Goal: Task Accomplishment & Management: Complete application form

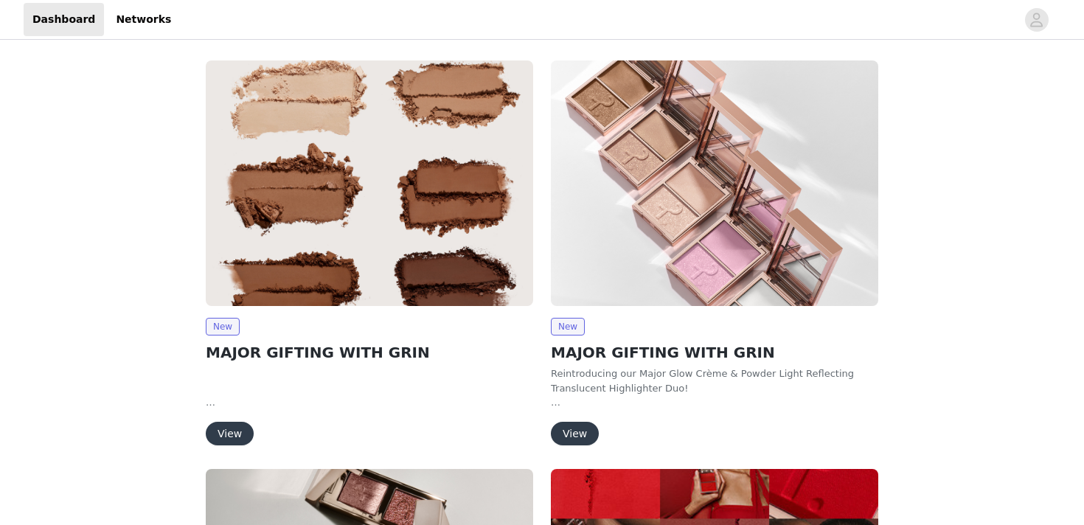
click at [319, 257] on img at bounding box center [369, 183] width 327 height 246
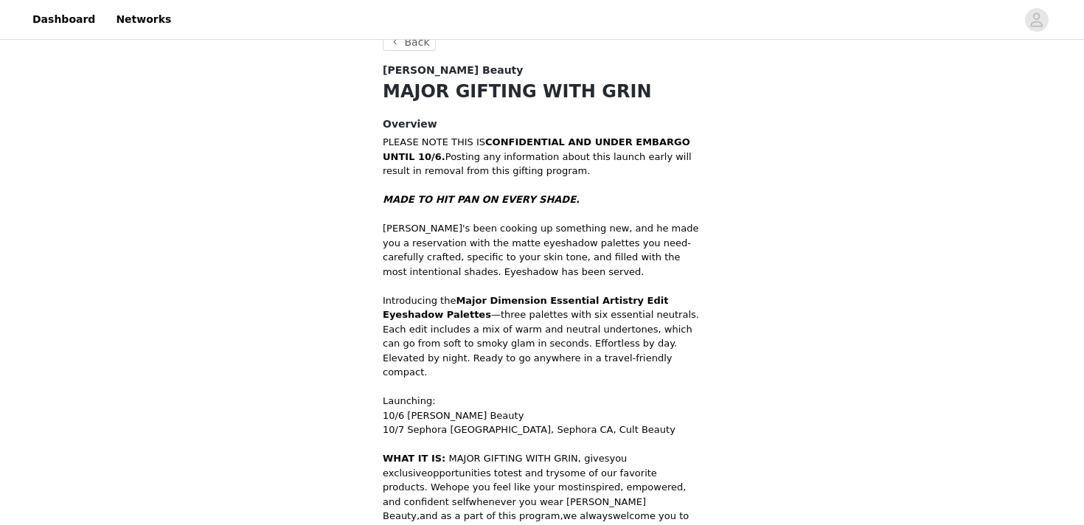
scroll to position [518, 0]
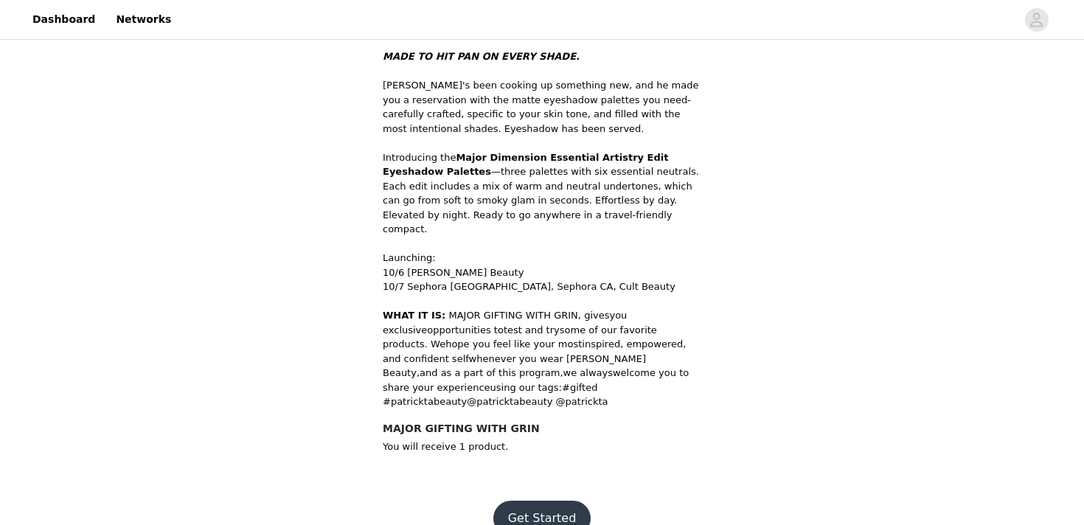
click at [547, 501] on button "Get Started" at bounding box center [542, 518] width 98 height 35
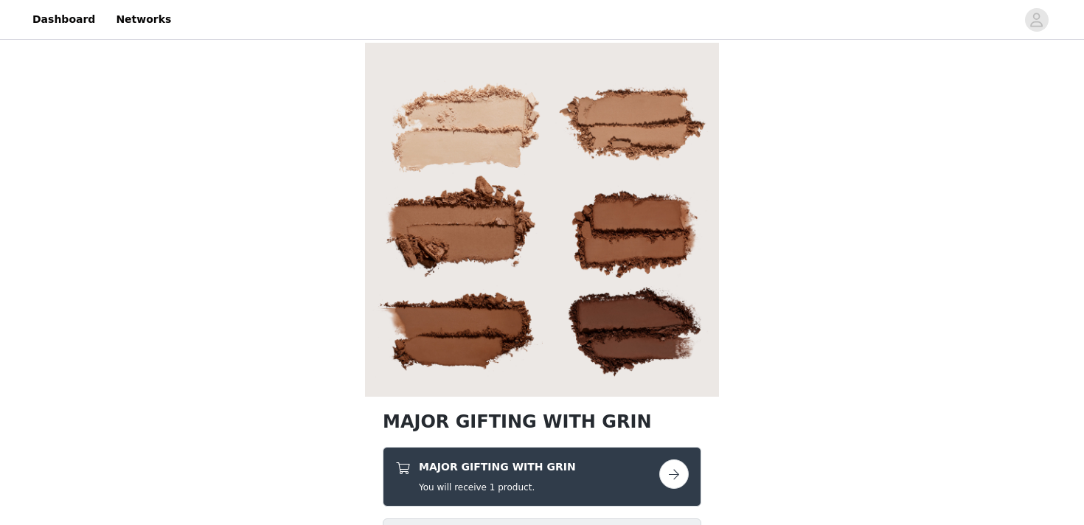
click at [682, 469] on button "button" at bounding box center [673, 473] width 29 height 29
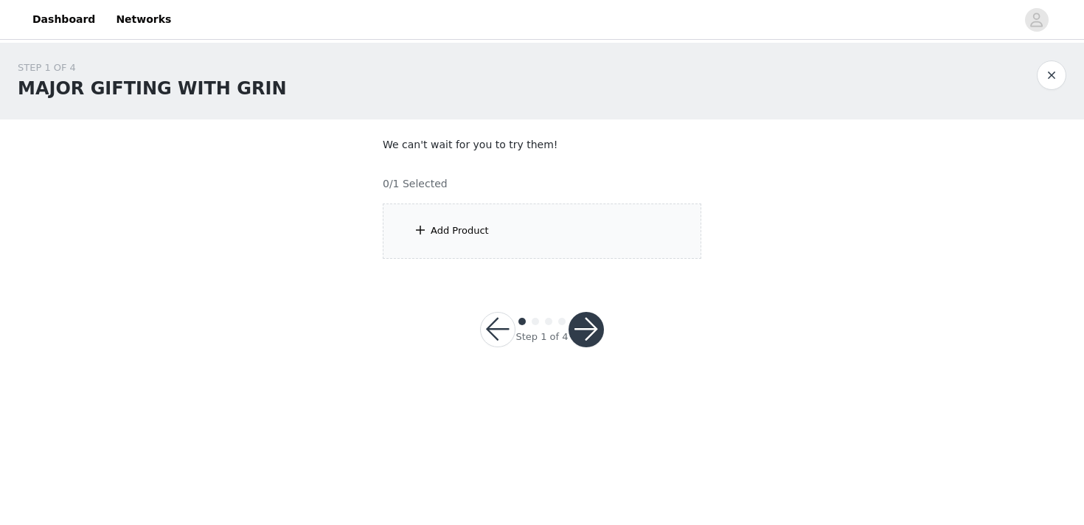
click at [469, 219] on div "Add Product" at bounding box center [542, 231] width 319 height 55
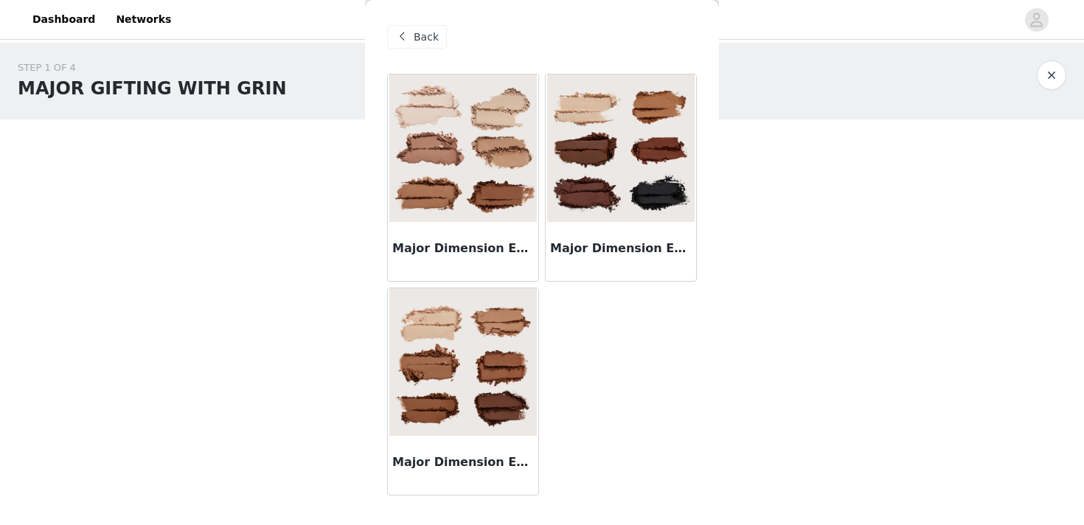
click at [454, 383] on img at bounding box center [462, 361] width 147 height 147
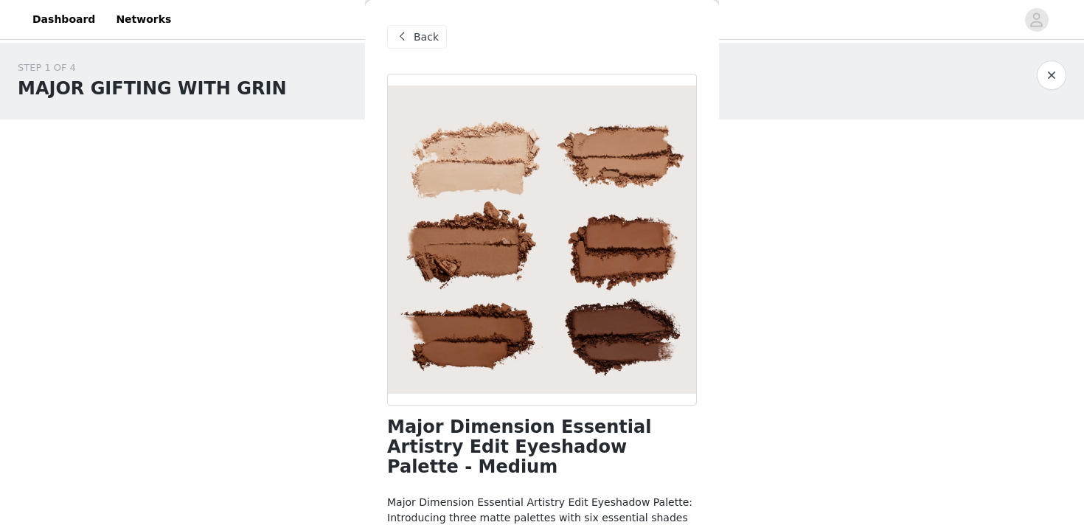
click at [414, 31] on span "Back" at bounding box center [426, 36] width 25 height 15
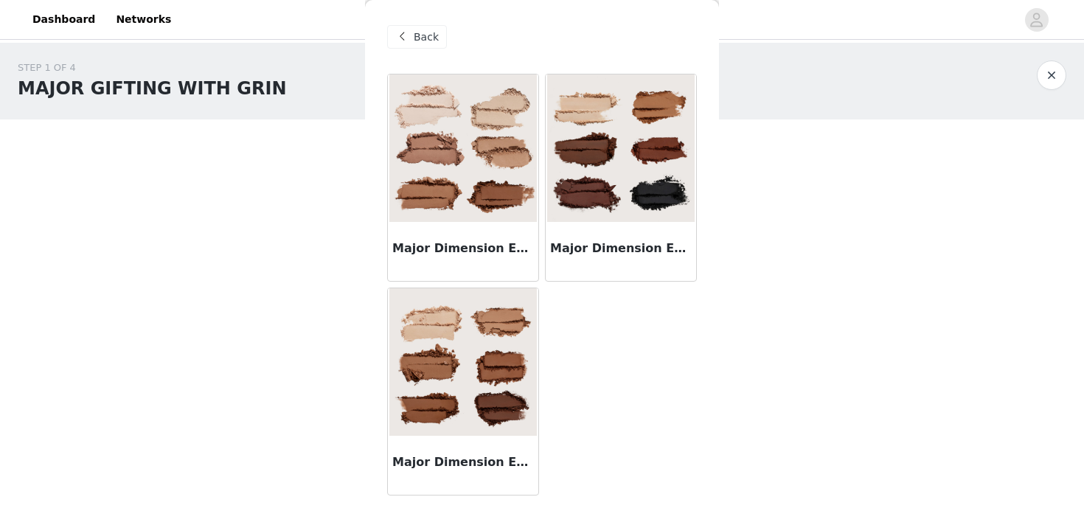
click at [639, 200] on img at bounding box center [620, 147] width 147 height 147
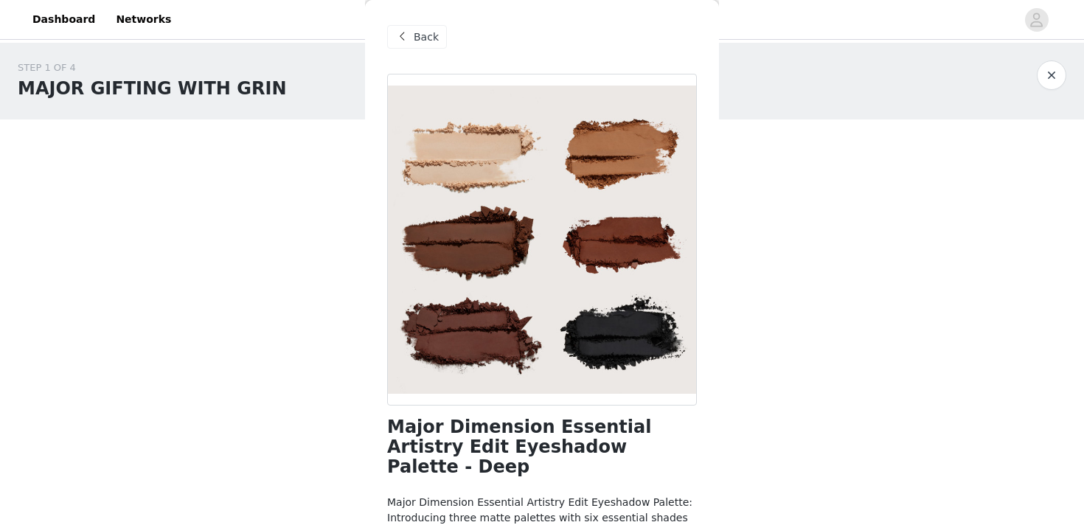
click at [427, 37] on span "Back" at bounding box center [426, 36] width 25 height 15
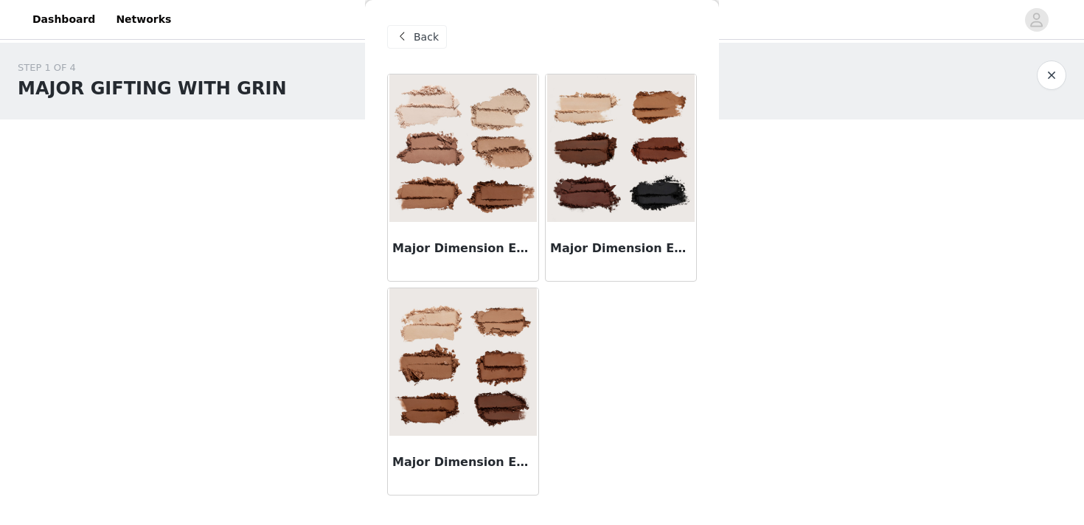
click at [471, 208] on img at bounding box center [462, 147] width 147 height 147
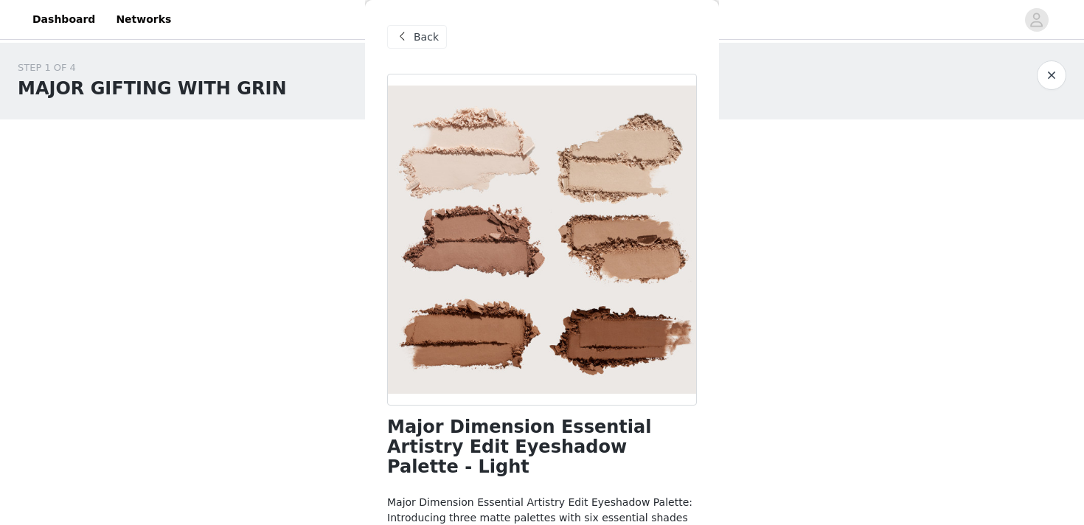
click at [421, 40] on span "Back" at bounding box center [426, 36] width 25 height 15
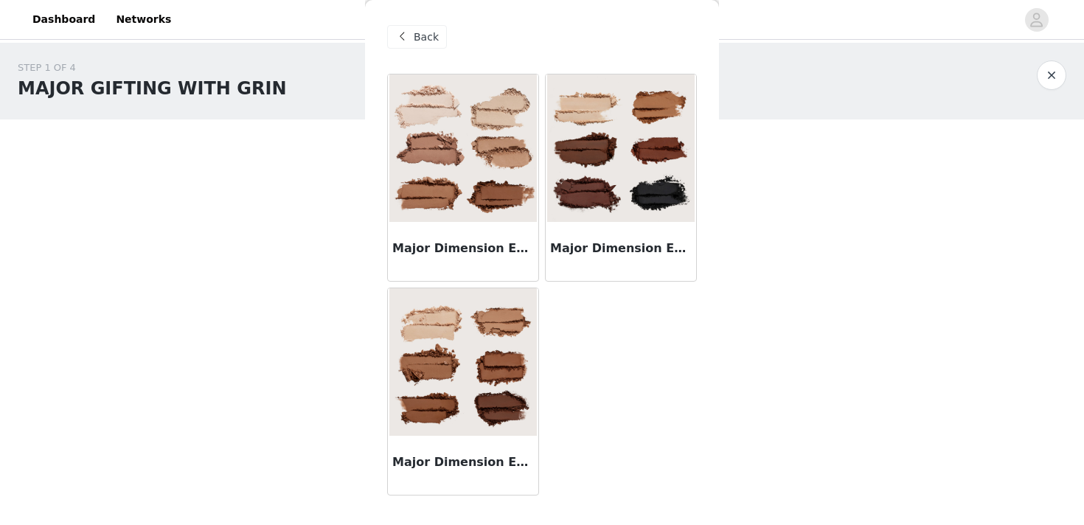
click at [476, 388] on img at bounding box center [462, 361] width 147 height 147
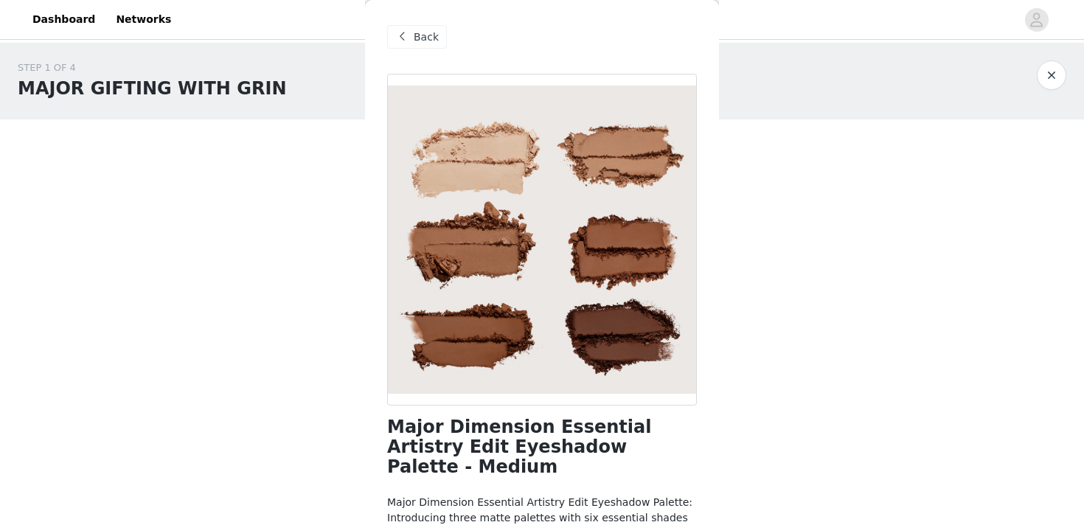
scroll to position [151, 0]
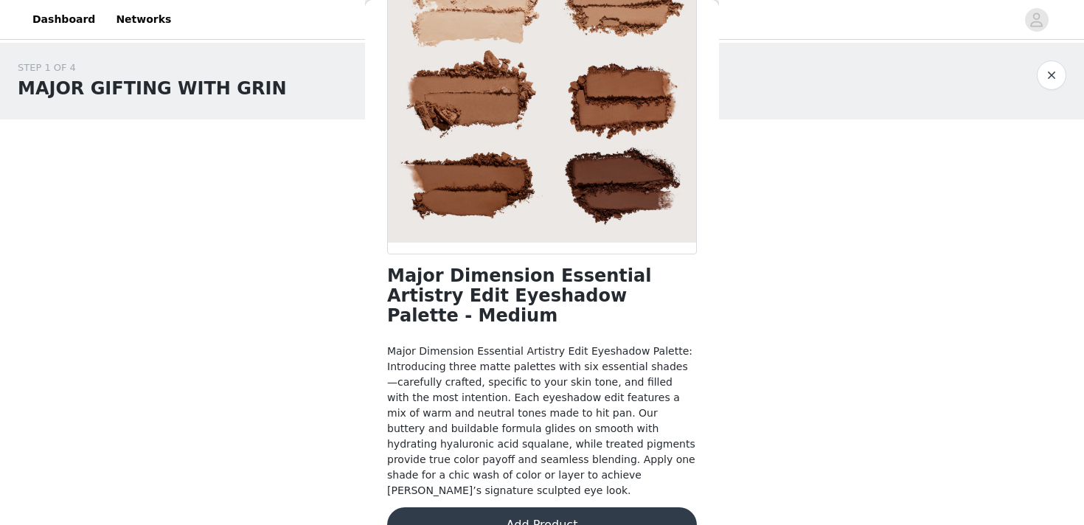
click at [563, 507] on button "Add Product" at bounding box center [542, 524] width 310 height 35
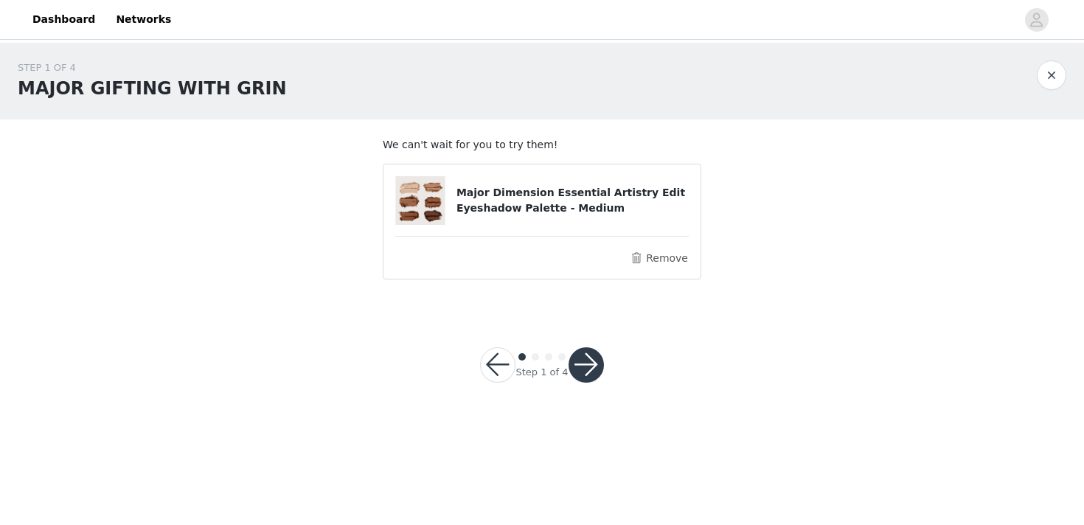
click at [585, 365] on button "button" at bounding box center [586, 364] width 35 height 35
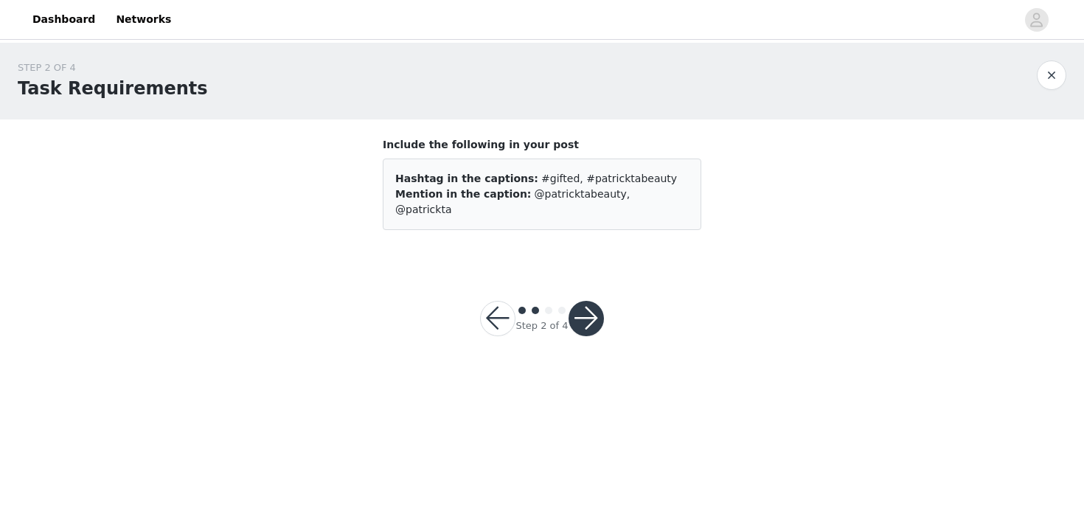
click at [579, 306] on button "button" at bounding box center [586, 318] width 35 height 35
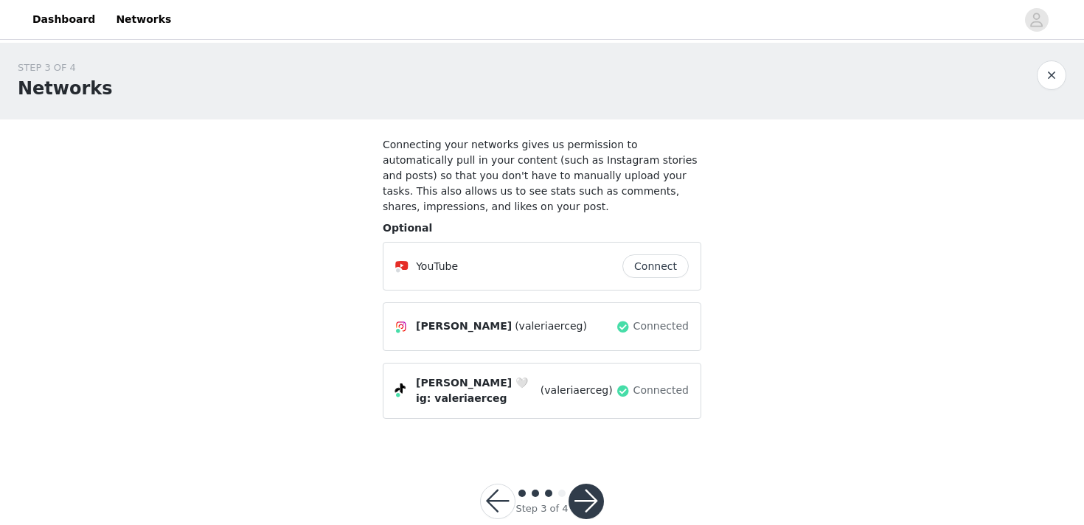
click at [591, 493] on button "button" at bounding box center [586, 501] width 35 height 35
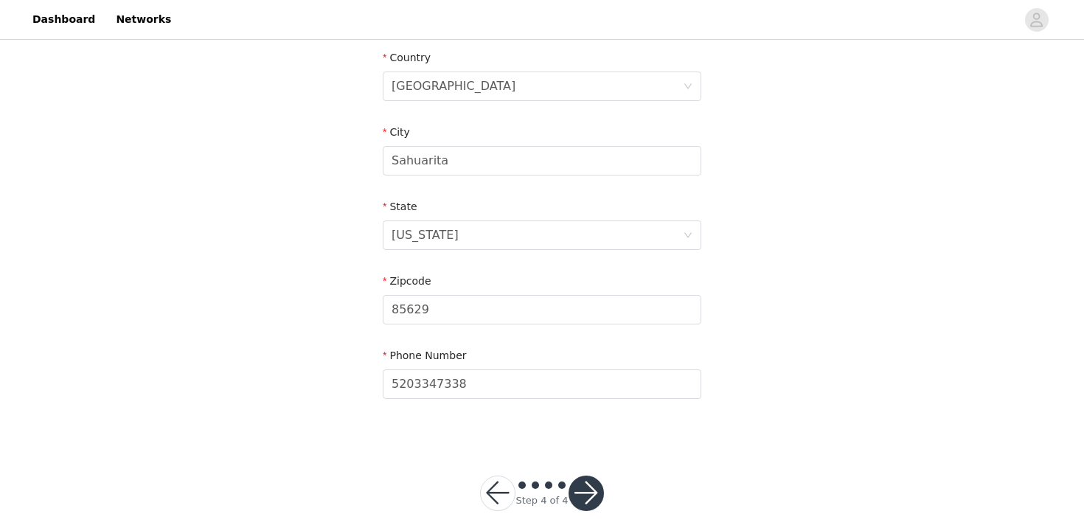
scroll to position [480, 0]
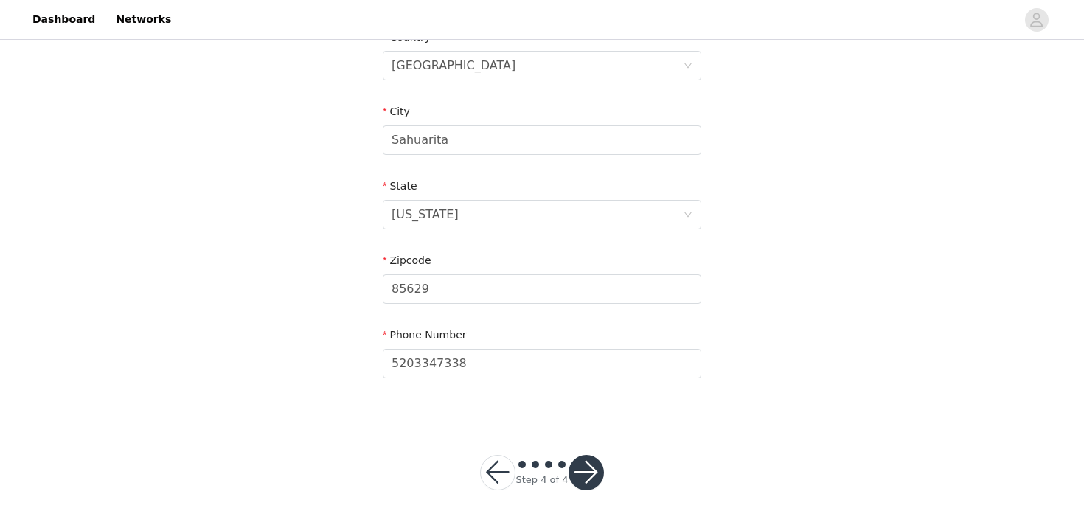
click at [589, 480] on button "button" at bounding box center [586, 472] width 35 height 35
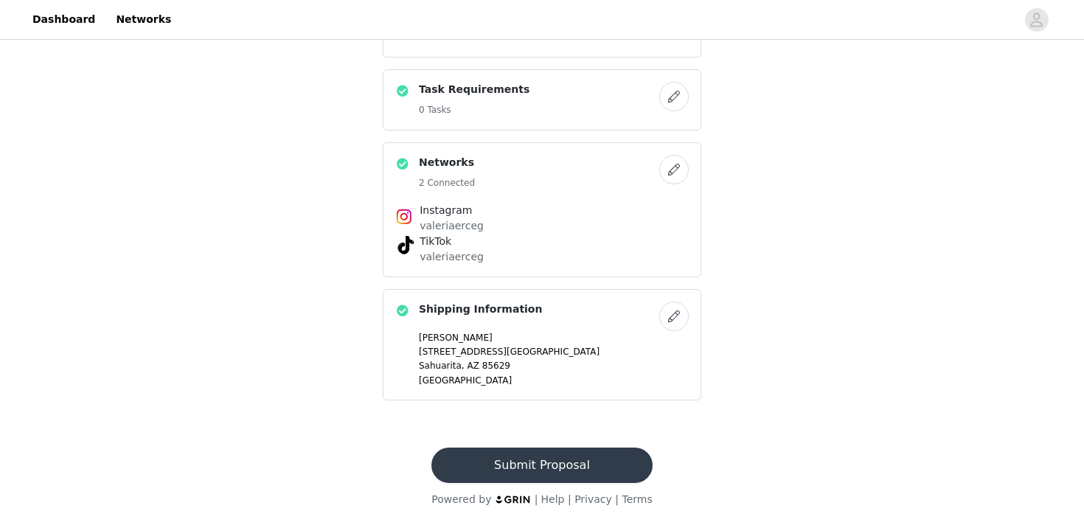
click at [582, 469] on button "Submit Proposal" at bounding box center [541, 465] width 220 height 35
